Goal: Information Seeking & Learning: Learn about a topic

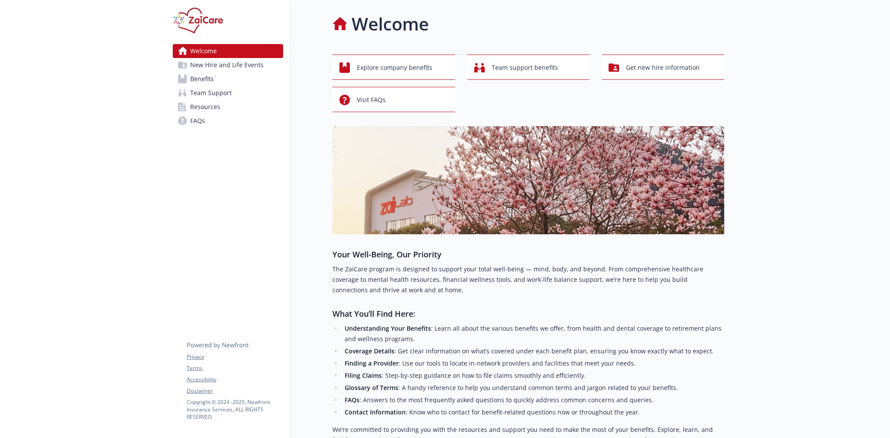
click at [225, 77] on link "Benefits" at bounding box center [228, 79] width 110 height 14
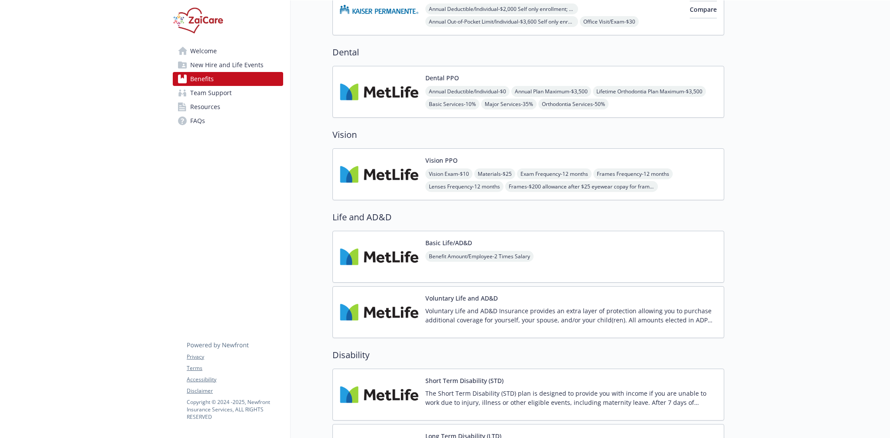
scroll to position [349, 0]
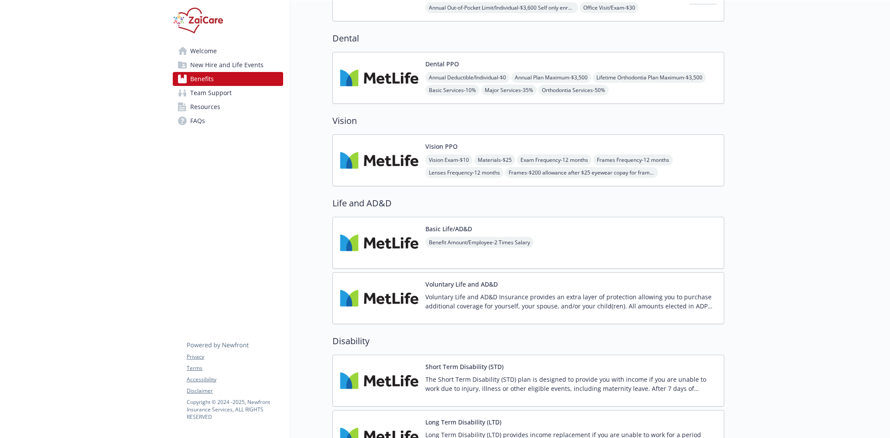
click at [388, 158] on img at bounding box center [379, 160] width 79 height 37
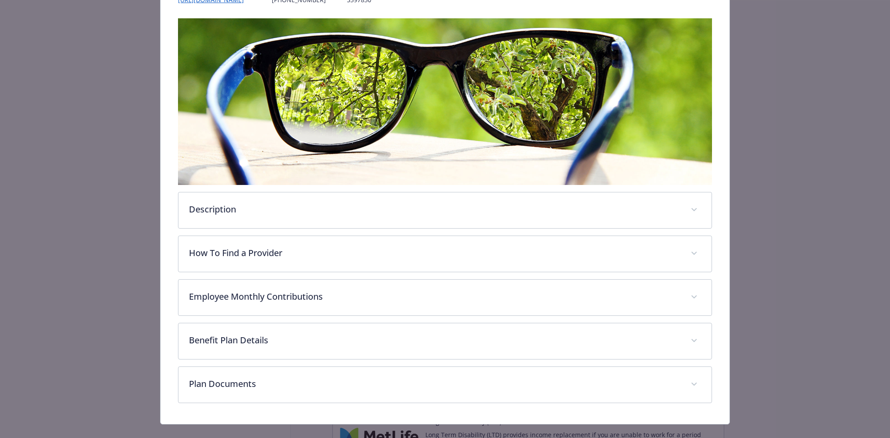
scroll to position [131, 0]
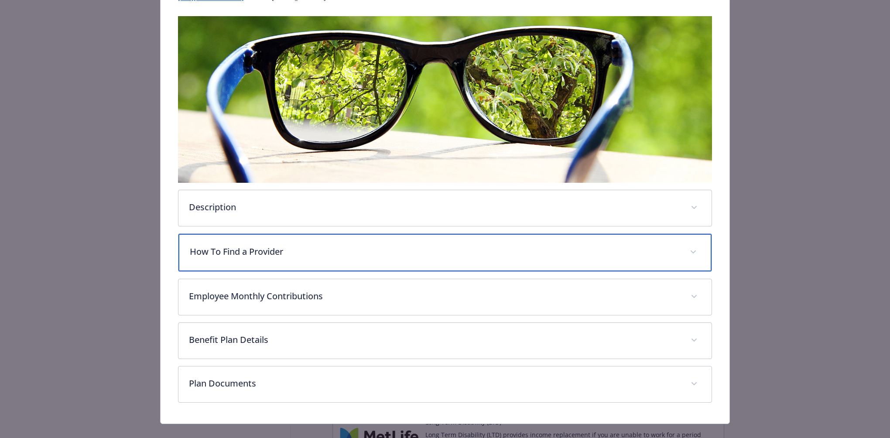
click at [236, 252] on p "How To Find a Provider" at bounding box center [435, 251] width 490 height 13
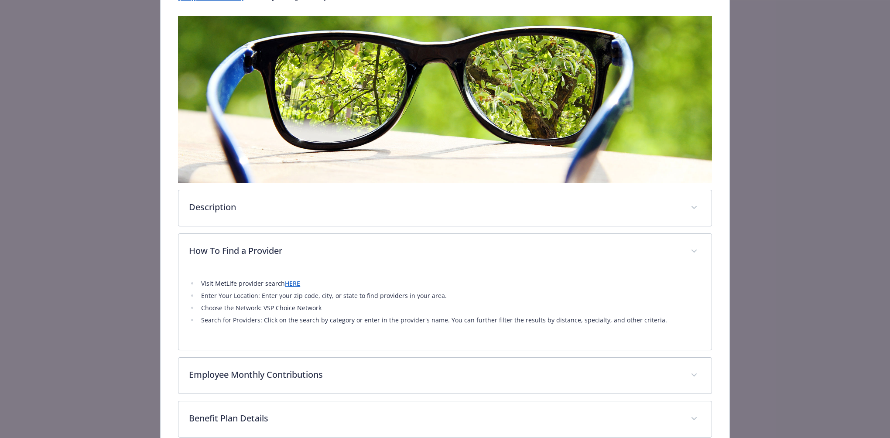
scroll to position [218, 0]
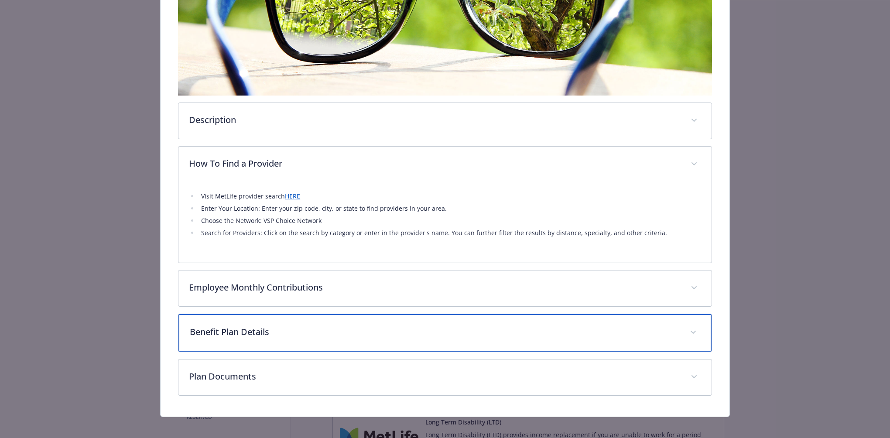
click at [260, 328] on p "Benefit Plan Details" at bounding box center [435, 332] width 490 height 13
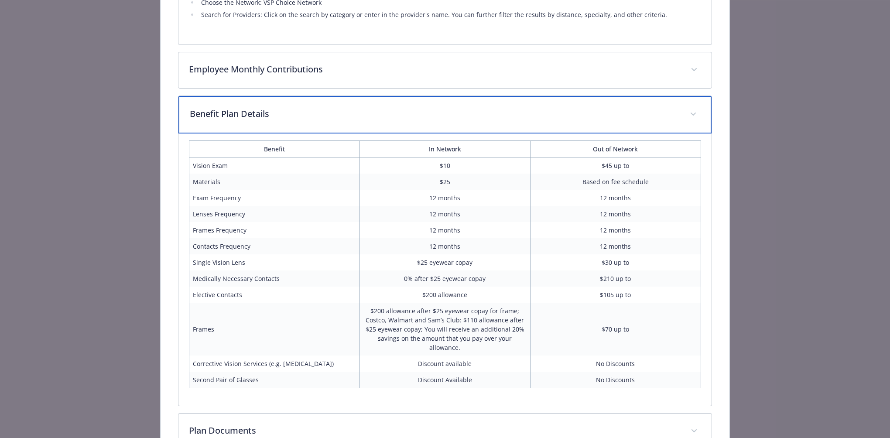
scroll to position [494, 0]
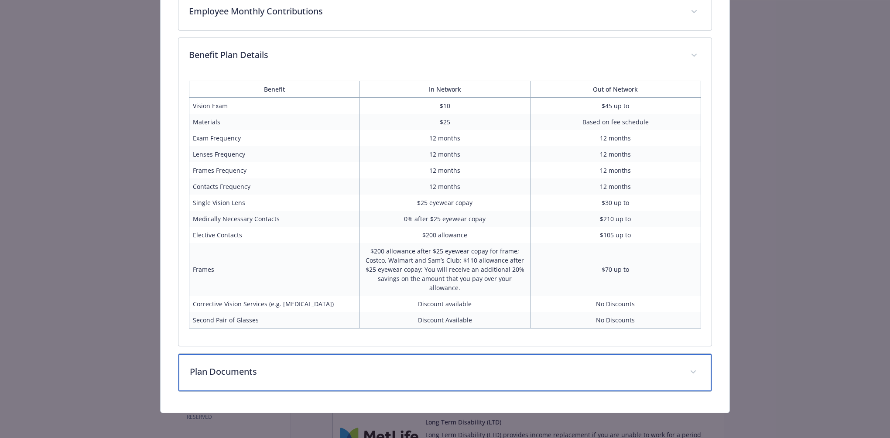
click at [248, 367] on p "Plan Documents" at bounding box center [435, 371] width 490 height 13
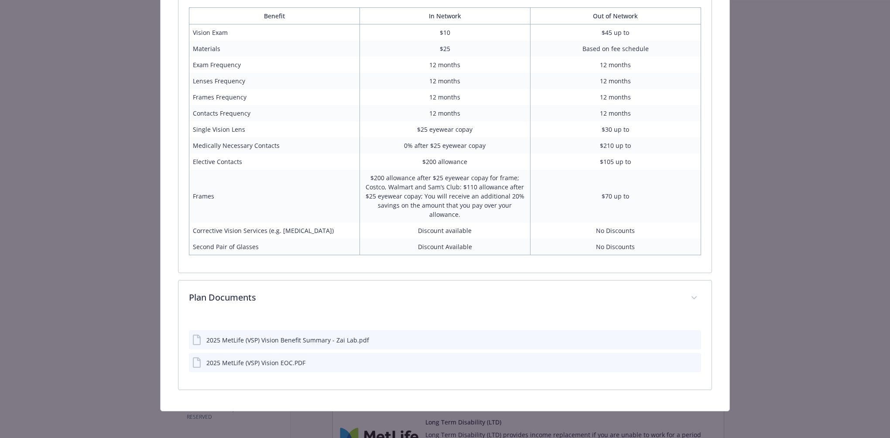
scroll to position [566, 0]
click at [676, 361] on icon "download file" at bounding box center [679, 362] width 6 height 5
click at [675, 337] on icon "download file" at bounding box center [678, 340] width 7 height 7
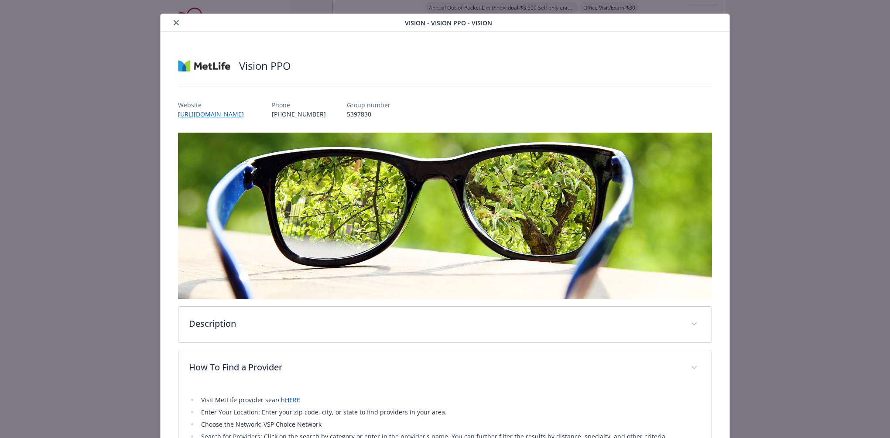
scroll to position [0, 0]
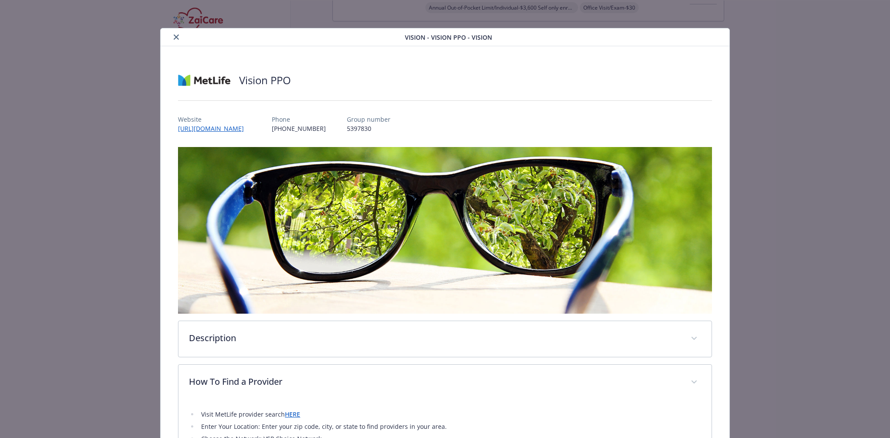
click at [175, 37] on icon "close" at bounding box center [176, 36] width 5 height 5
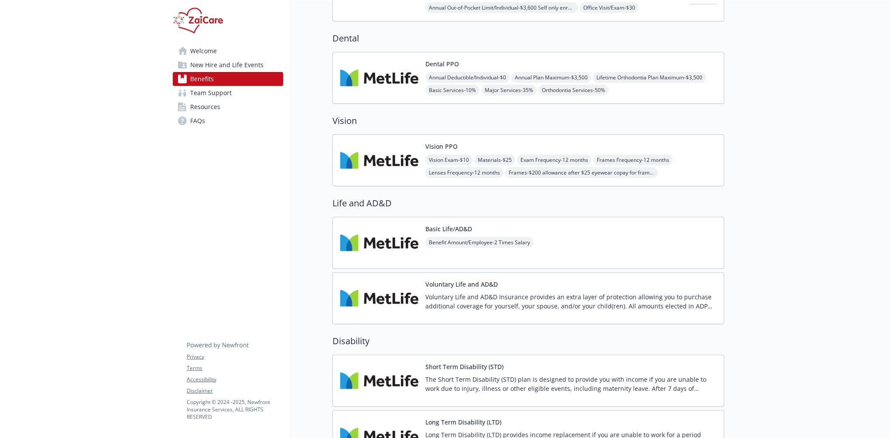
click at [349, 122] on h2 "Vision" at bounding box center [529, 120] width 392 height 13
click at [394, 151] on img at bounding box center [379, 160] width 79 height 37
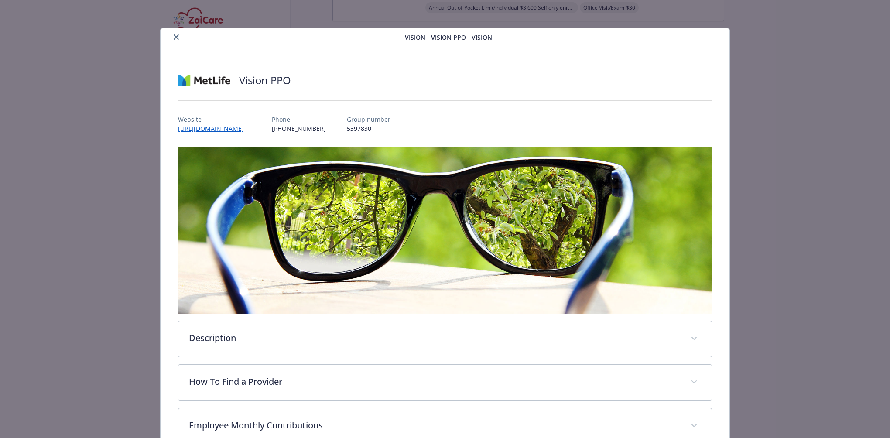
scroll to position [26, 0]
